Goal: Information Seeking & Learning: Learn about a topic

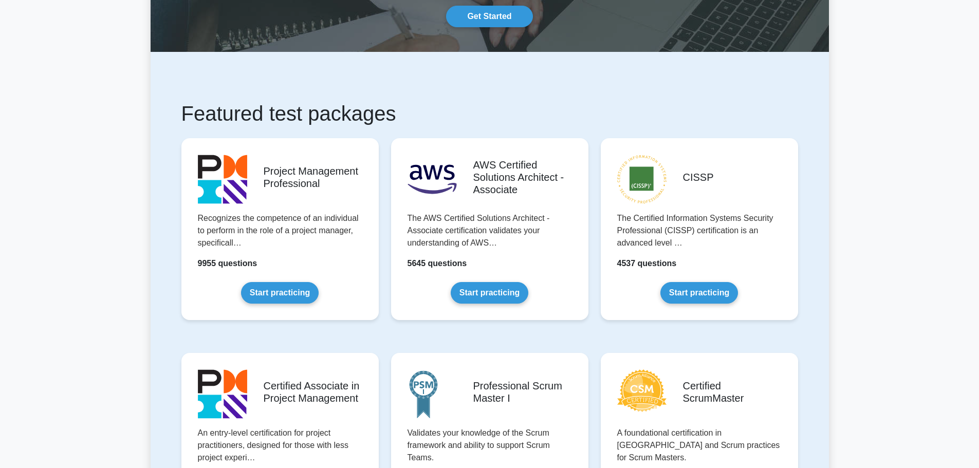
scroll to position [154, 0]
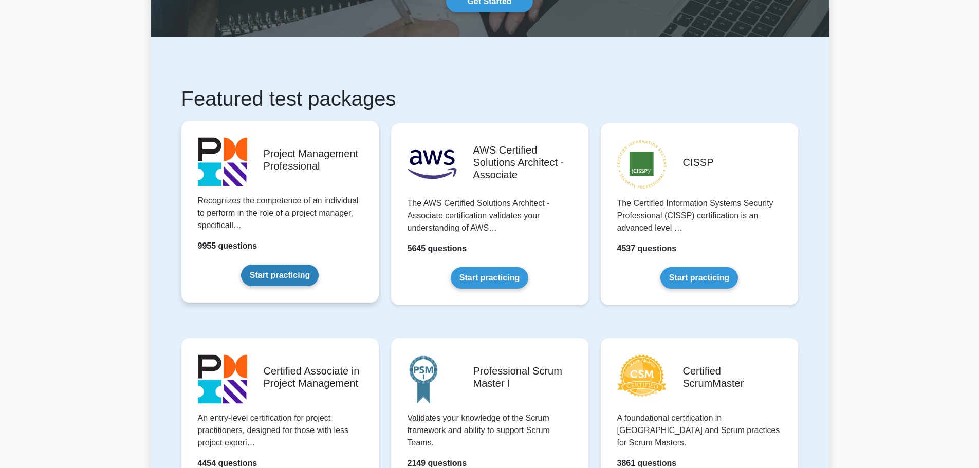
click at [302, 278] on link "Start practicing" at bounding box center [280, 276] width 78 height 22
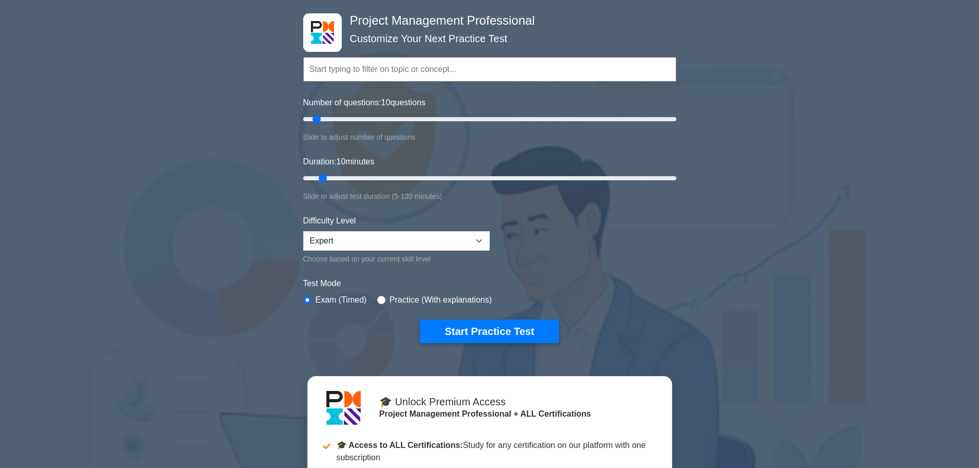
scroll to position [51, 0]
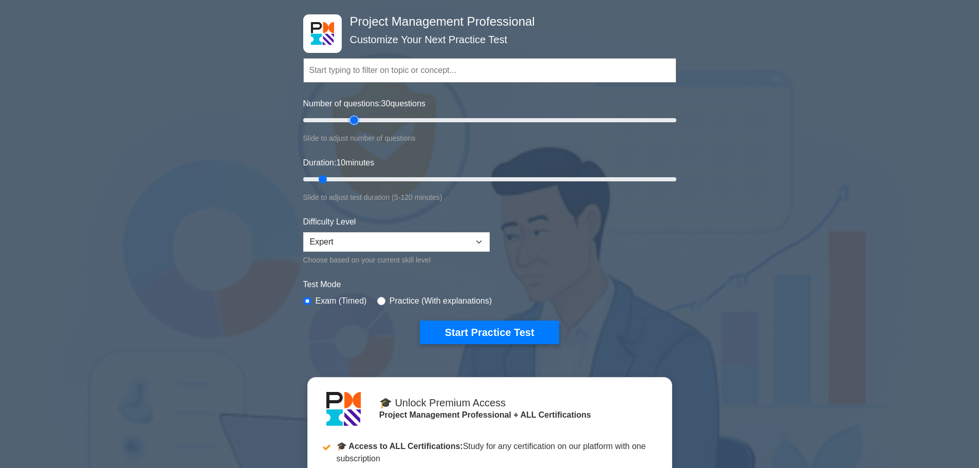
drag, startPoint x: 316, startPoint y: 117, endPoint x: 352, endPoint y: 116, distance: 35.5
type input "30"
click at [352, 116] on input "Number of questions: 30 questions" at bounding box center [489, 120] width 373 height 12
drag, startPoint x: 324, startPoint y: 176, endPoint x: 395, endPoint y: 176, distance: 70.4
type input "35"
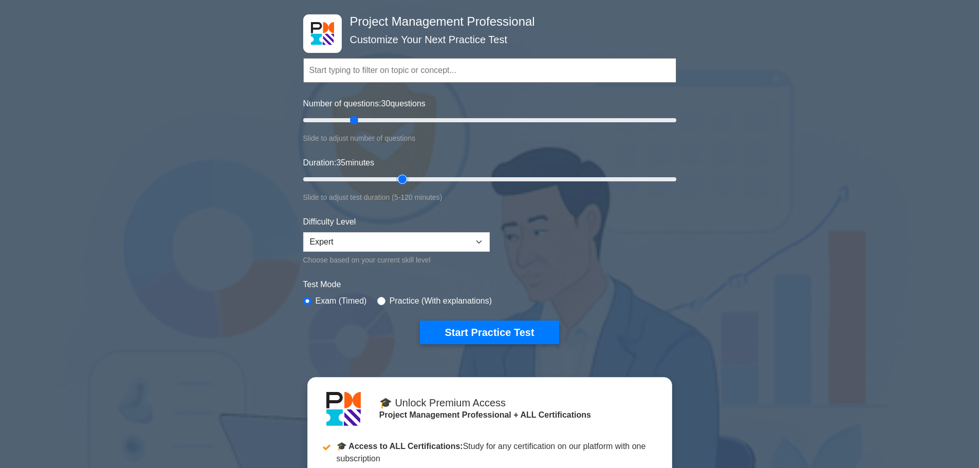
click at [395, 176] on input "Duration: 35 minutes" at bounding box center [489, 179] width 373 height 12
click at [428, 241] on select "Beginner Intermediate Expert" at bounding box center [396, 242] width 187 height 20
select select "intermediate"
click at [303, 232] on select "Beginner Intermediate Expert" at bounding box center [396, 242] width 187 height 20
click at [670, 273] on form "Topics Scope Management Time Management Cost Management Quality Management Risk…" at bounding box center [489, 186] width 373 height 318
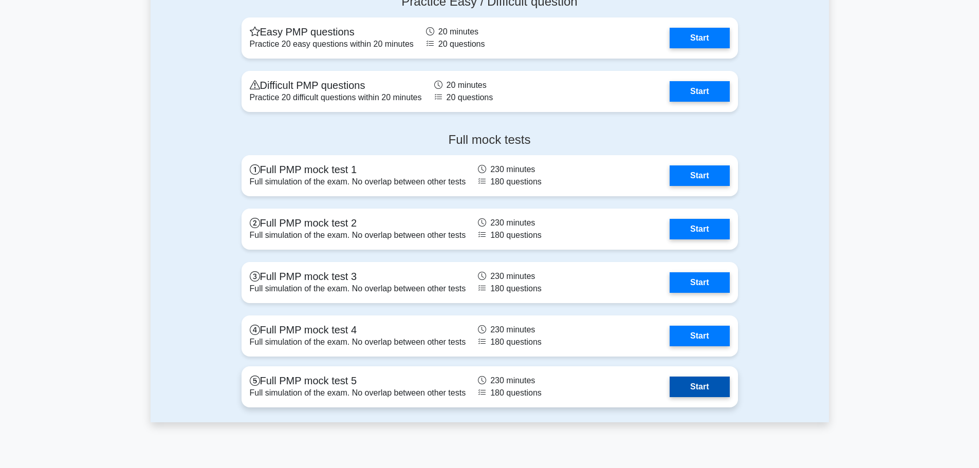
scroll to position [3444, 0]
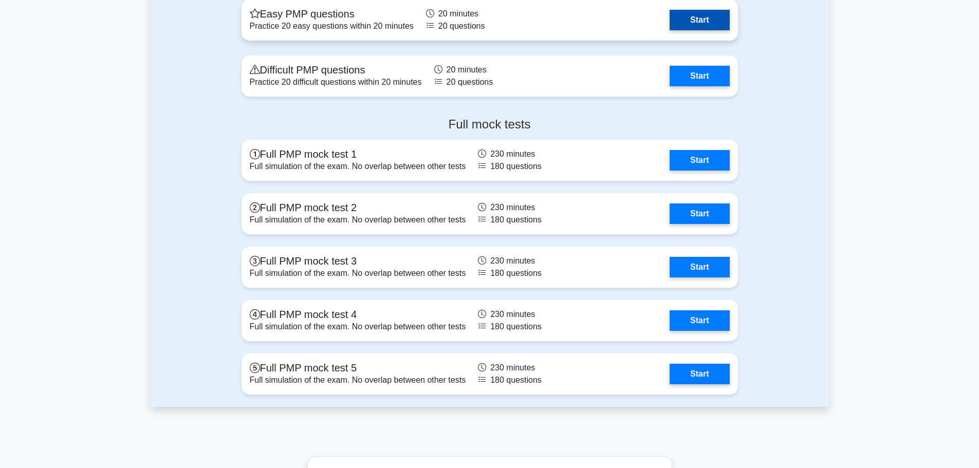
click at [687, 21] on link "Start" at bounding box center [700, 20] width 60 height 21
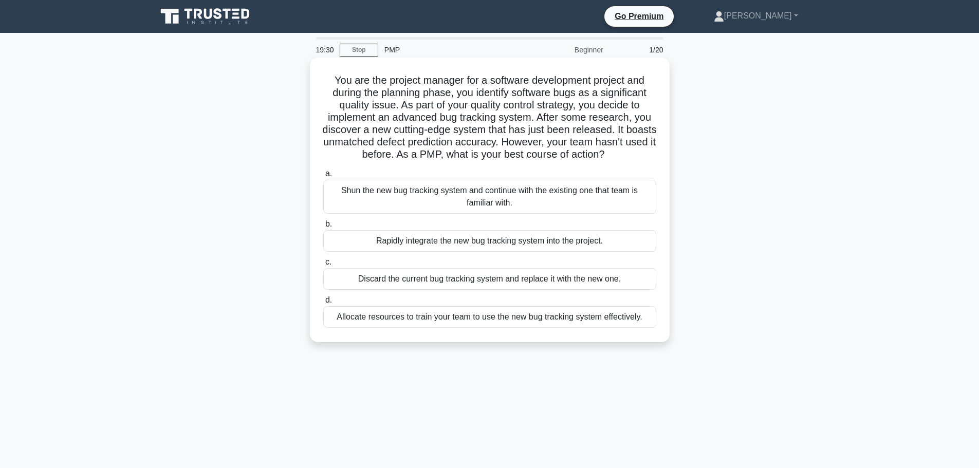
click at [504, 195] on div "Shun the new bug tracking system and continue with the existing one that team i…" at bounding box center [489, 197] width 333 height 34
click at [323, 177] on input "a. Shun the new bug tracking system and continue with the existing one that tea…" at bounding box center [323, 174] width 0 height 7
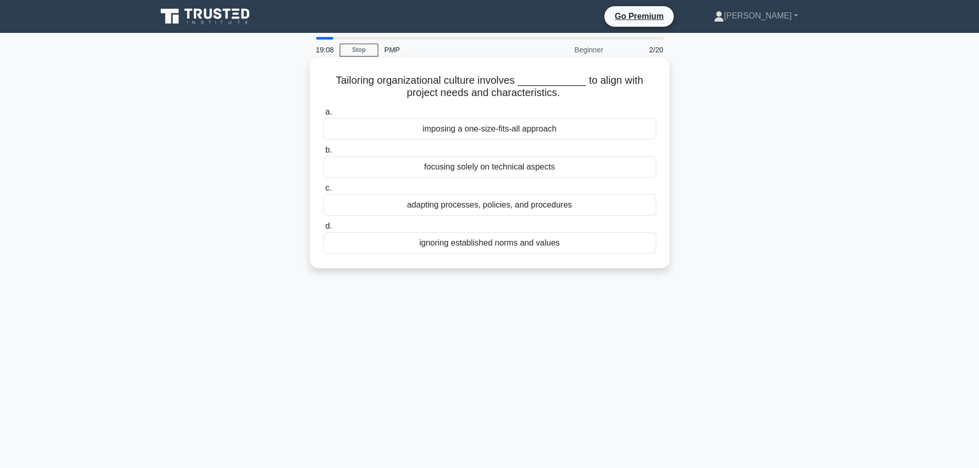
click at [533, 211] on div "adapting processes, policies, and procedures" at bounding box center [489, 205] width 333 height 22
click at [323, 192] on input "c. adapting processes, policies, and procedures" at bounding box center [323, 188] width 0 height 7
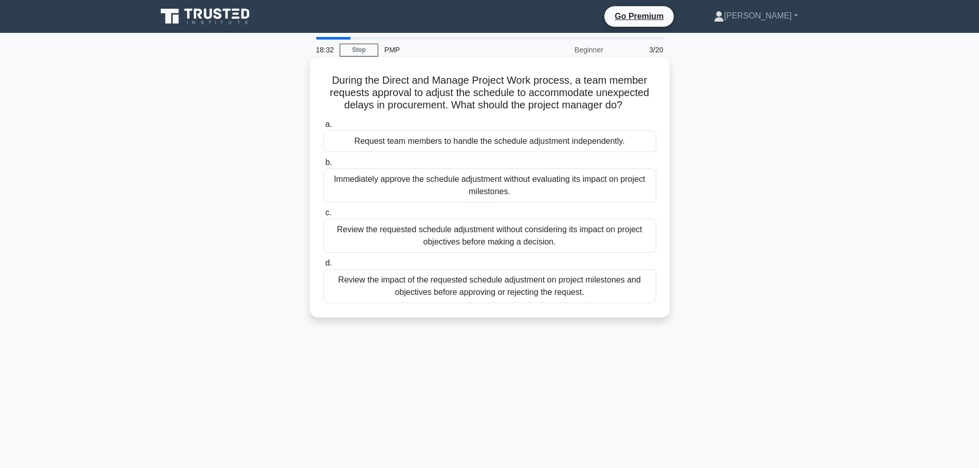
click at [487, 286] on div "Review the impact of the requested schedule adjustment on project milestones an…" at bounding box center [489, 286] width 333 height 34
click at [323, 267] on input "d. Review the impact of the requested schedule adjustment on project milestones…" at bounding box center [323, 263] width 0 height 7
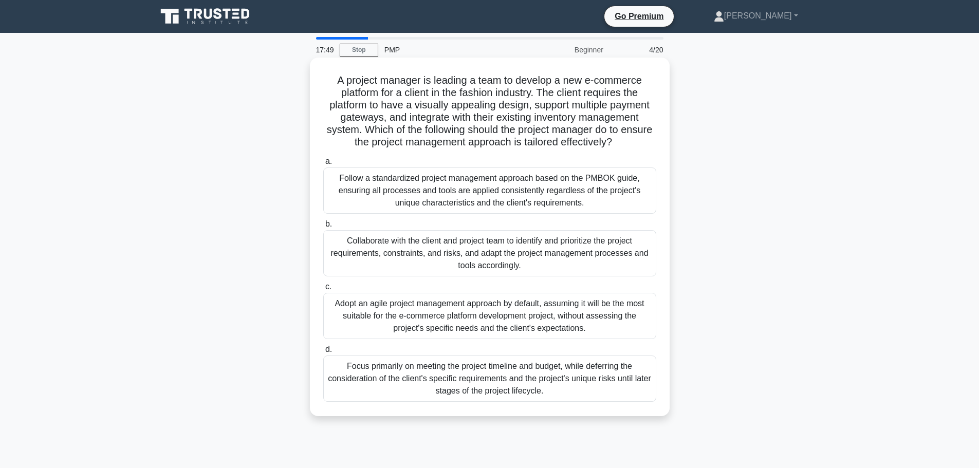
click at [533, 263] on div "Collaborate with the client and project team to identify and prioritize the pro…" at bounding box center [489, 253] width 333 height 46
click at [323, 228] on input "b. Collaborate with the client and project team to identify and prioritize the …" at bounding box center [323, 224] width 0 height 7
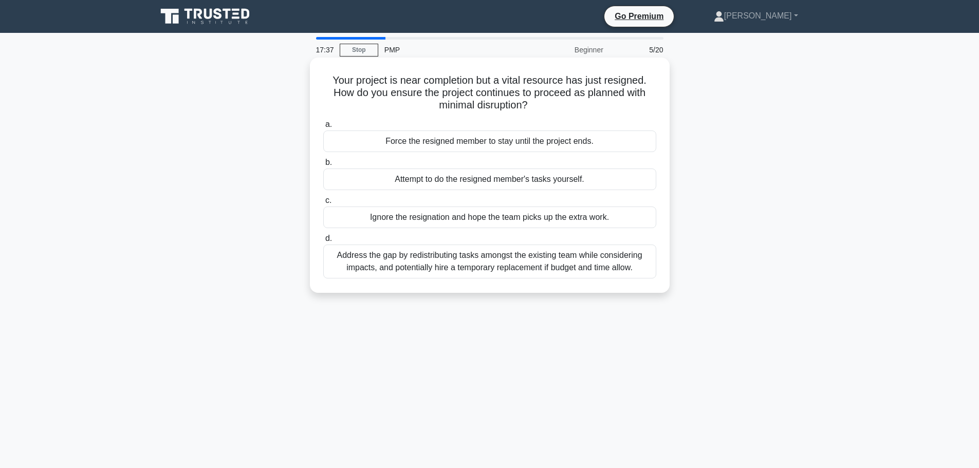
click at [544, 274] on div "Address the gap by redistributing tasks amongst the existing team while conside…" at bounding box center [489, 262] width 333 height 34
click at [323, 242] on input "d. Address the gap by redistributing tasks amongst the existing team while cons…" at bounding box center [323, 238] width 0 height 7
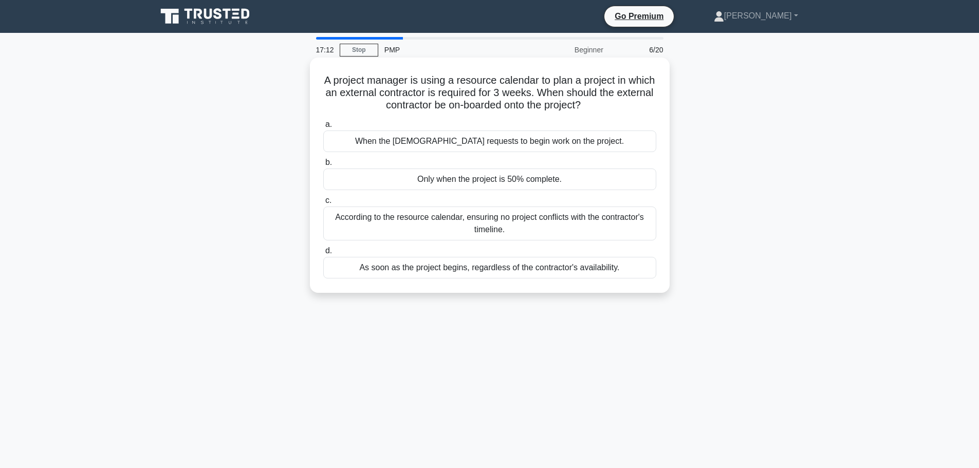
click at [565, 225] on div "According to the resource calendar, ensuring no project conflicts with the cont…" at bounding box center [489, 224] width 333 height 34
click at [323, 204] on input "c. According to the resource calendar, ensuring no project conflicts with the c…" at bounding box center [323, 200] width 0 height 7
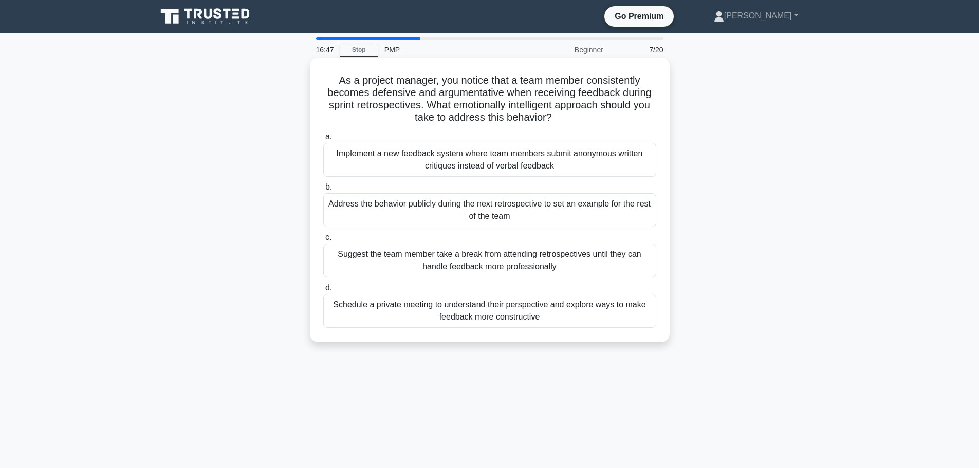
click at [589, 318] on div "Schedule a private meeting to understand their perspective and explore ways to …" at bounding box center [489, 311] width 333 height 34
click at [323, 291] on input "d. Schedule a private meeting to understand their perspective and explore ways …" at bounding box center [323, 288] width 0 height 7
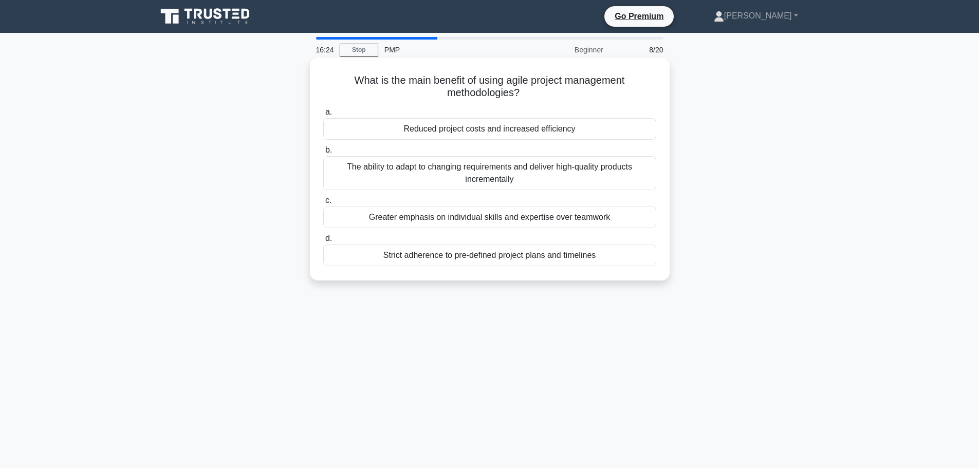
click at [537, 177] on div "The ability to adapt to changing requirements and deliver high-quality products…" at bounding box center [489, 173] width 333 height 34
click at [323, 154] on input "b. The ability to adapt to changing requirements and deliver high-quality produ…" at bounding box center [323, 150] width 0 height 7
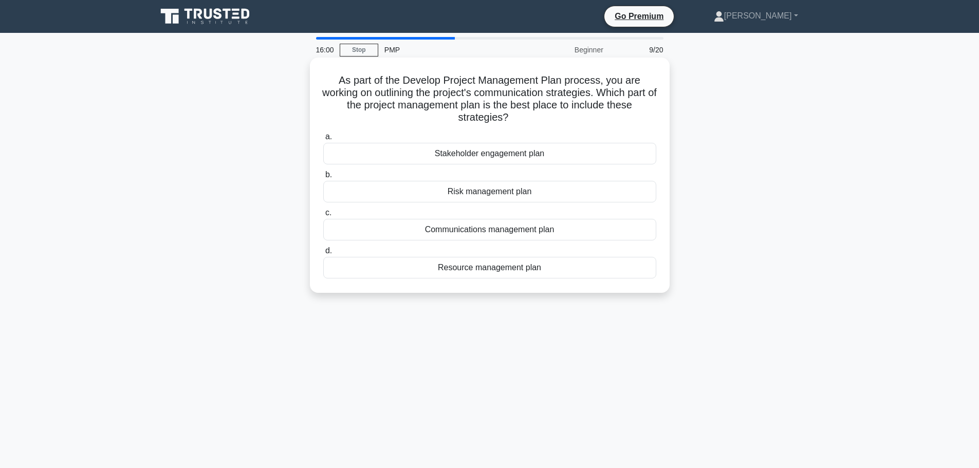
click at [468, 231] on div "Communications management plan" at bounding box center [489, 230] width 333 height 22
click at [323, 216] on input "c. Communications management plan" at bounding box center [323, 213] width 0 height 7
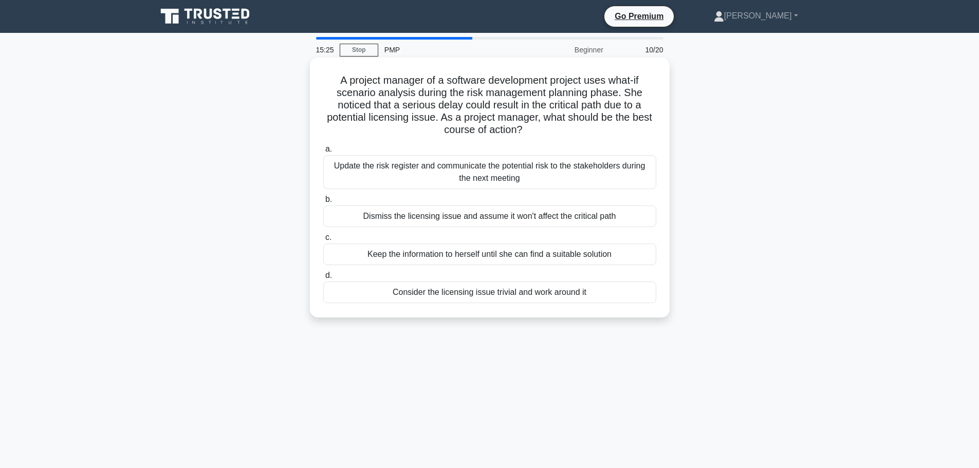
click at [486, 174] on div "Update the risk register and communicate the potential risk to the stakeholders…" at bounding box center [489, 172] width 333 height 34
click at [323, 153] on input "a. Update the risk register and communicate the potential risk to the stakehold…" at bounding box center [323, 149] width 0 height 7
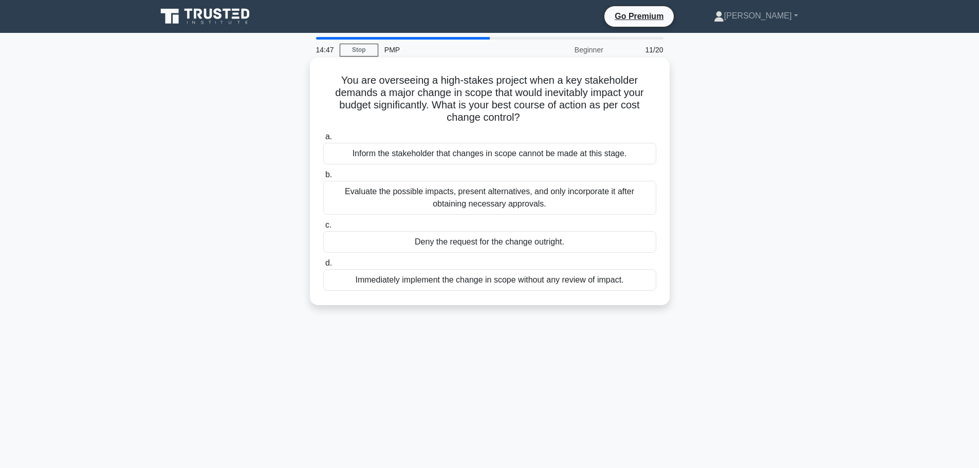
click at [511, 203] on div "Evaluate the possible impacts, present alternatives, and only incorporate it af…" at bounding box center [489, 198] width 333 height 34
click at [323, 178] on input "b. Evaluate the possible impacts, present alternatives, and only incorporate it…" at bounding box center [323, 175] width 0 height 7
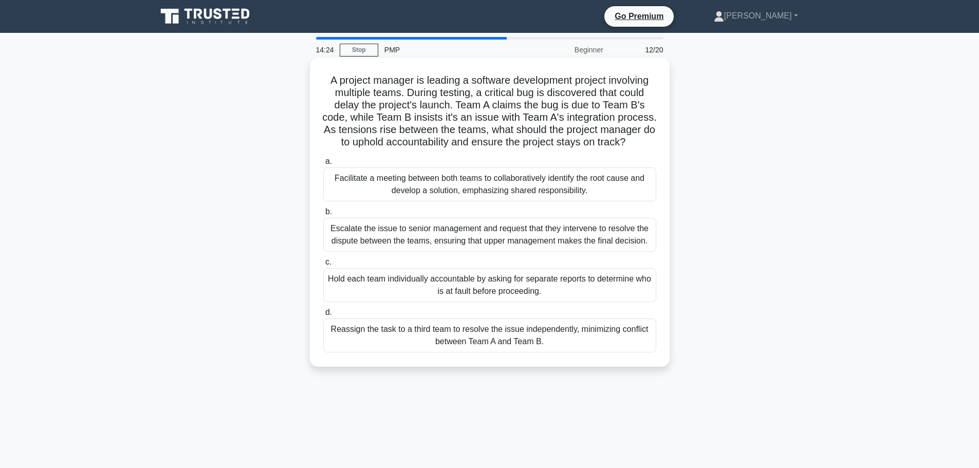
click at [350, 197] on div "Facilitate a meeting between both teams to collaboratively identify the root ca…" at bounding box center [489, 185] width 333 height 34
click at [323, 165] on input "a. Facilitate a meeting between both teams to collaboratively identify the root…" at bounding box center [323, 161] width 0 height 7
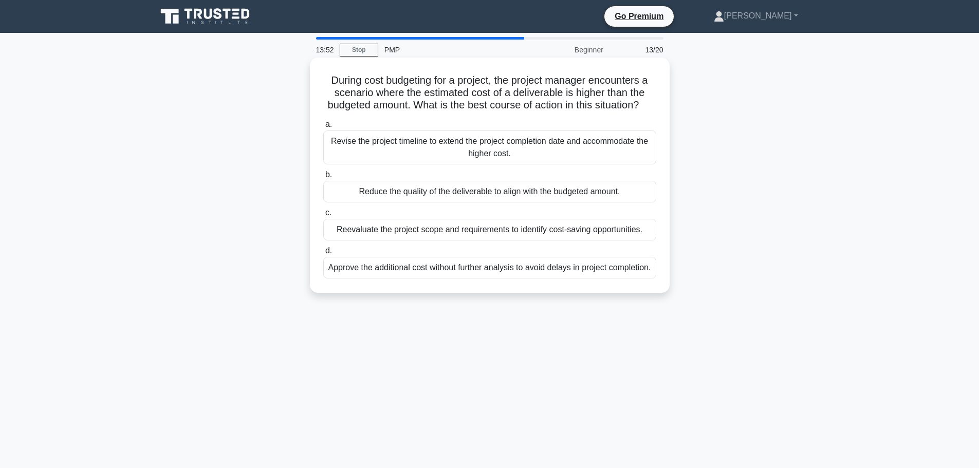
click at [493, 241] on div "Reevaluate the project scope and requirements to identify cost-saving opportuni…" at bounding box center [489, 230] width 333 height 22
click at [323, 216] on input "c. Reevaluate the project scope and requirements to identify cost-saving opport…" at bounding box center [323, 213] width 0 height 7
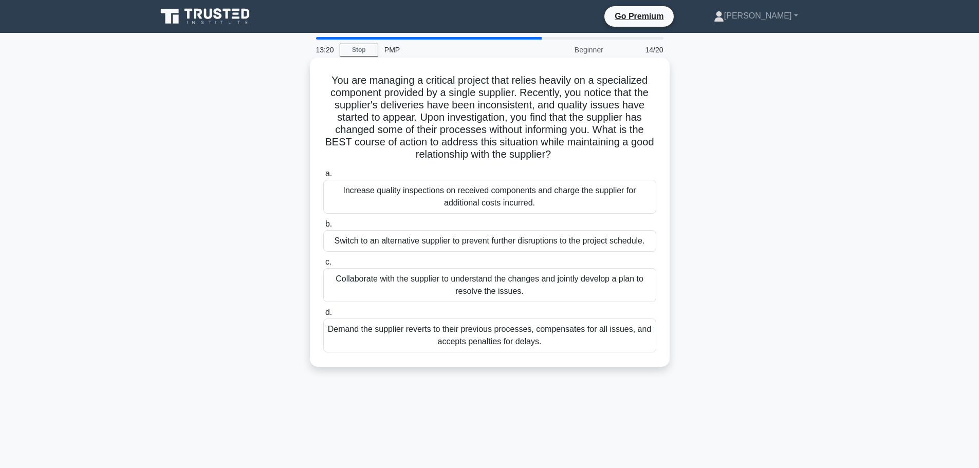
click at [489, 292] on div "Collaborate with the supplier to understand the changes and jointly develop a p…" at bounding box center [489, 285] width 333 height 34
click at [323, 266] on input "c. Collaborate with the supplier to understand the changes and jointly develop …" at bounding box center [323, 262] width 0 height 7
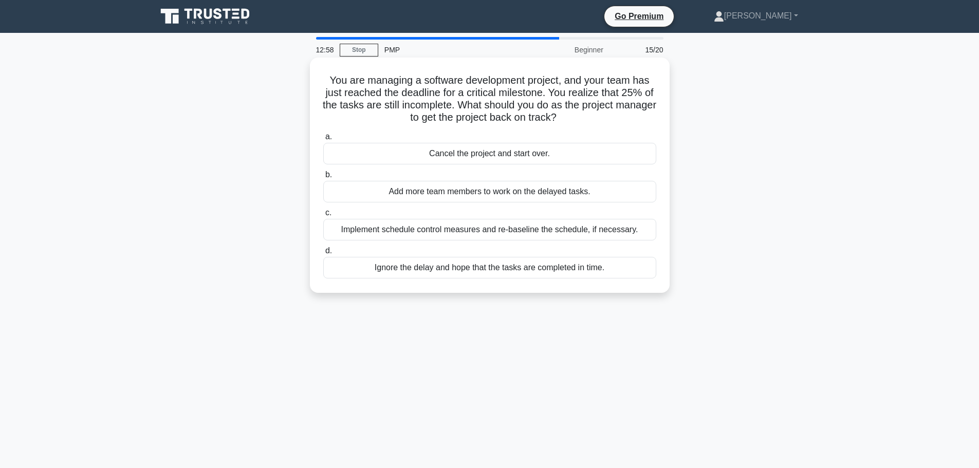
click at [358, 235] on div "Implement schedule control measures and re-baseline the schedule, if necessary." at bounding box center [489, 230] width 333 height 22
click at [323, 216] on input "c. Implement schedule control measures and re-baseline the schedule, if necessa…" at bounding box center [323, 213] width 0 height 7
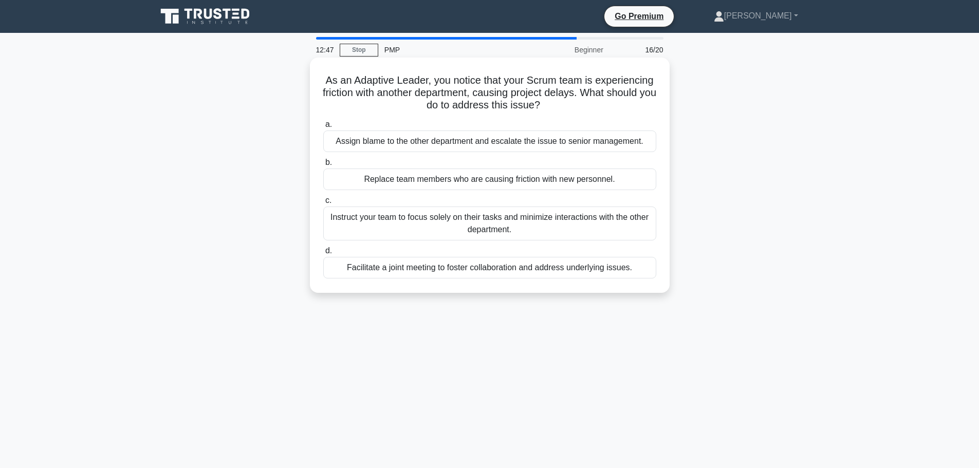
click at [420, 276] on div "Facilitate a joint meeting to foster collaboration and address underlying issue…" at bounding box center [489, 268] width 333 height 22
click at [323, 254] on input "d. Facilitate a joint meeting to foster collaboration and address underlying is…" at bounding box center [323, 251] width 0 height 7
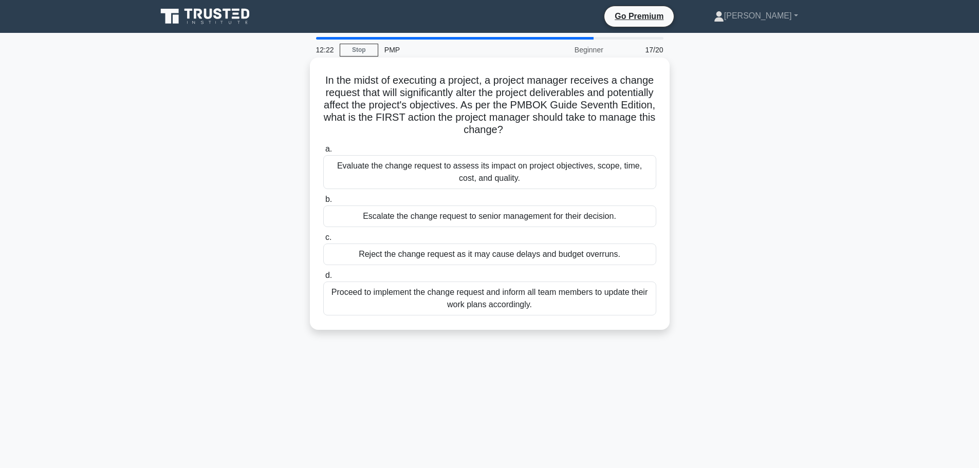
click at [495, 168] on div "Evaluate the change request to assess its impact on project objectives, scope, …" at bounding box center [489, 172] width 333 height 34
click at [323, 153] on input "a. Evaluate the change request to assess its impact on project objectives, scop…" at bounding box center [323, 149] width 0 height 7
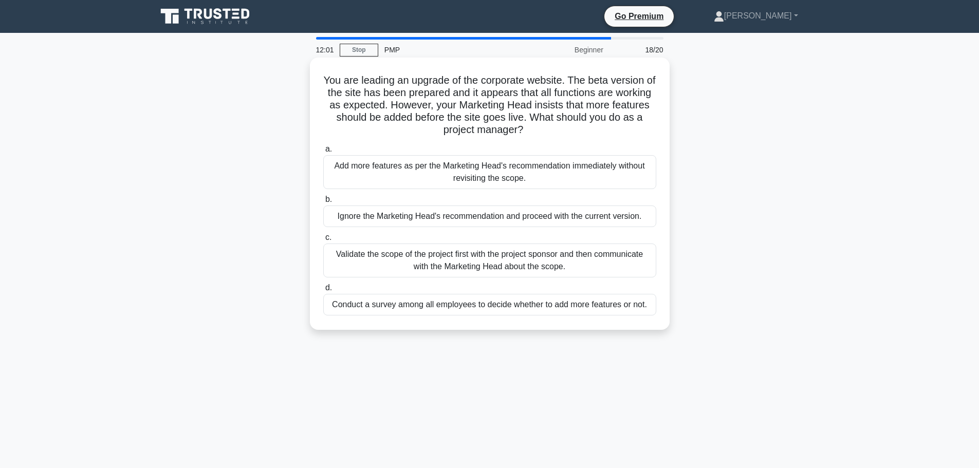
click at [515, 266] on div "Validate the scope of the project first with the project sponsor and then commu…" at bounding box center [489, 261] width 333 height 34
click at [323, 241] on input "c. Validate the scope of the project first with the project sponsor and then co…" at bounding box center [323, 237] width 0 height 7
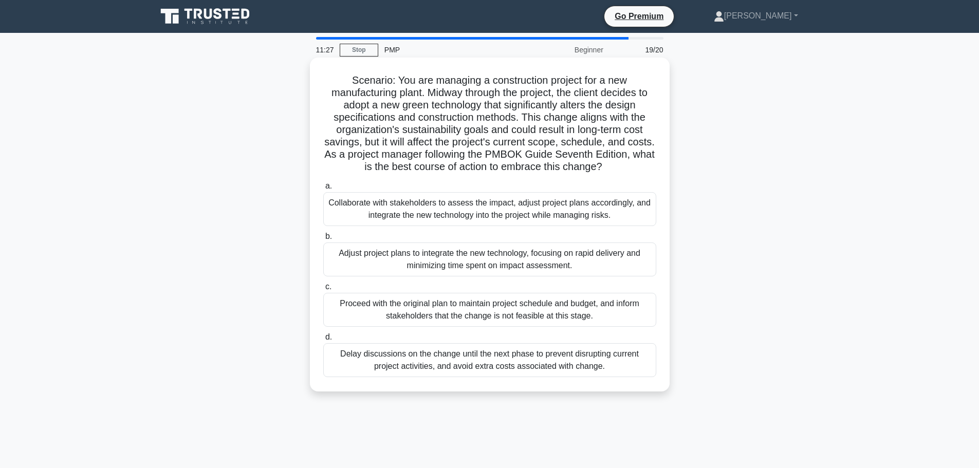
click at [609, 209] on div "Collaborate with stakeholders to assess the impact, adjust project plans accord…" at bounding box center [489, 209] width 333 height 34
click at [323, 190] on input "a. Collaborate with stakeholders to assess the impact, adjust project plans acc…" at bounding box center [323, 186] width 0 height 7
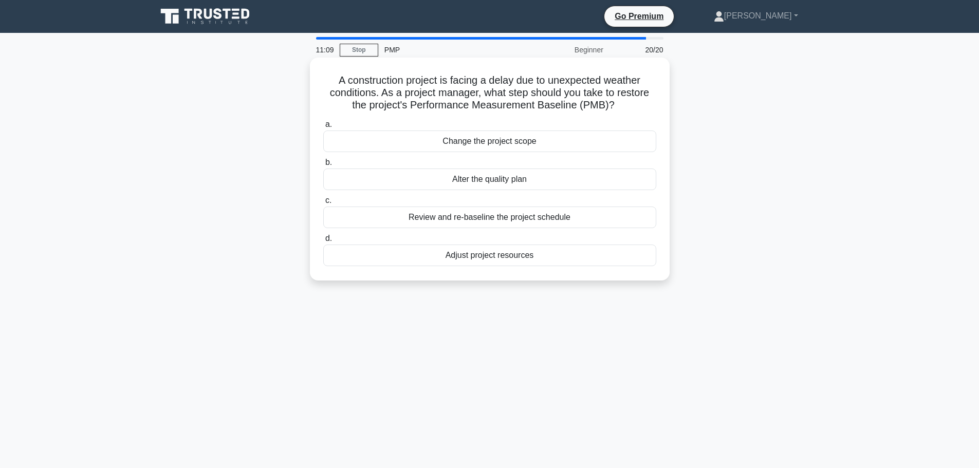
click at [511, 219] on div "Review and re-baseline the project schedule" at bounding box center [489, 218] width 333 height 22
click at [323, 204] on input "c. Review and re-baseline the project schedule" at bounding box center [323, 200] width 0 height 7
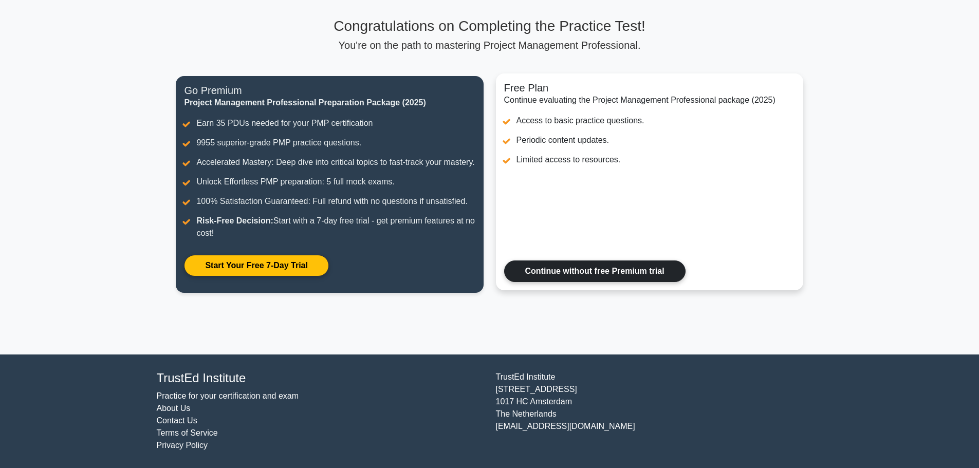
scroll to position [77, 0]
click at [598, 272] on link "Continue without free Premium trial" at bounding box center [594, 272] width 181 height 22
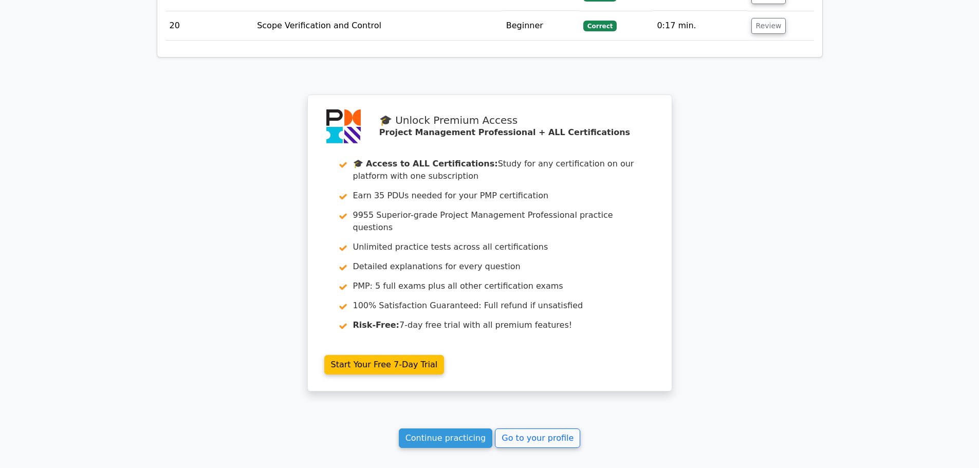
scroll to position [2391, 0]
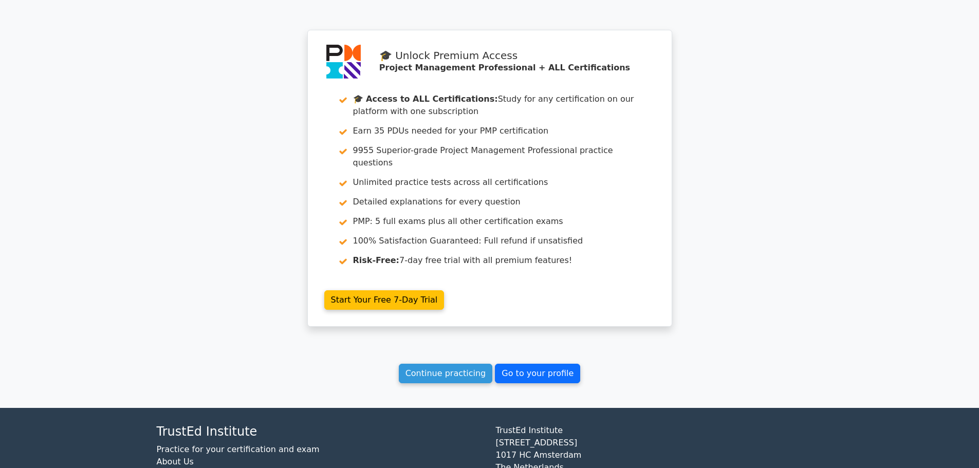
click at [536, 364] on link "Go to your profile" at bounding box center [537, 374] width 85 height 20
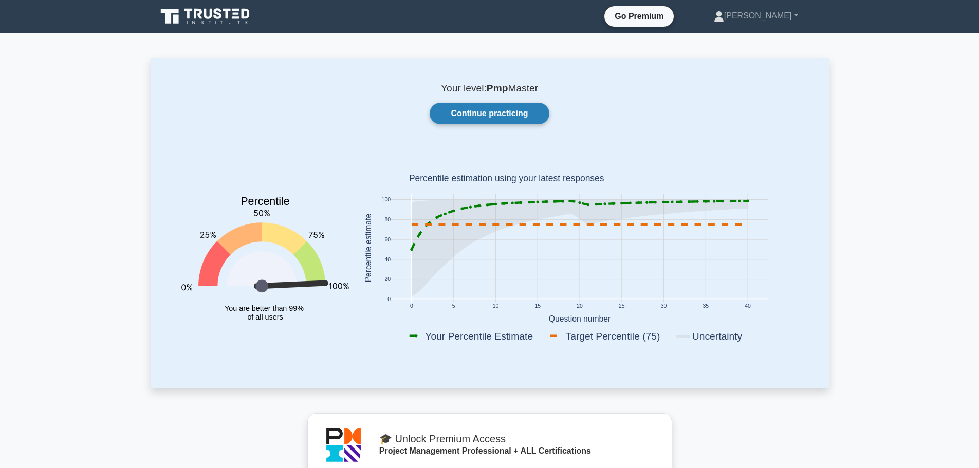
click at [503, 115] on link "Continue practicing" at bounding box center [489, 114] width 119 height 22
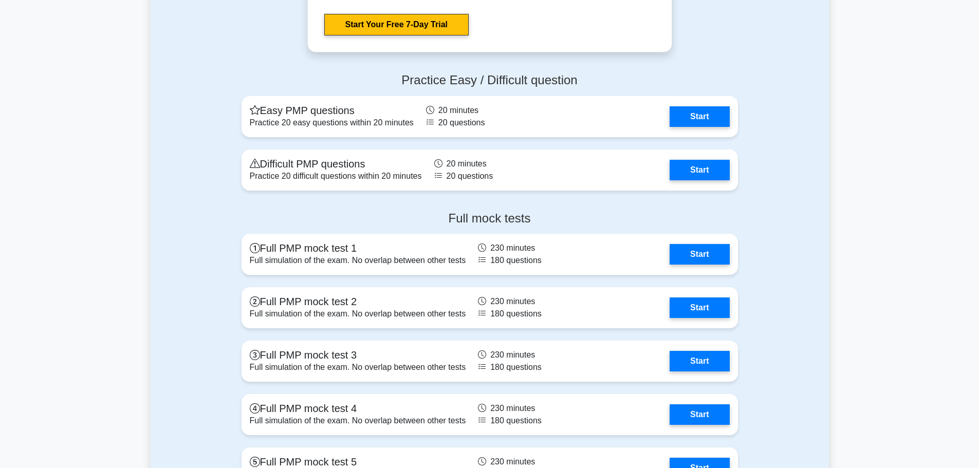
scroll to position [3598, 0]
